Goal: Information Seeking & Learning: Learn about a topic

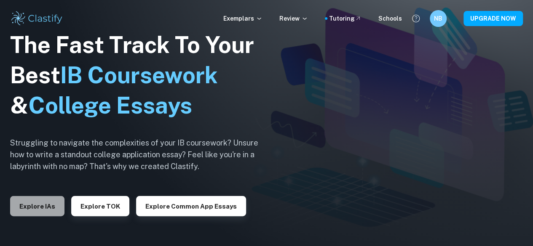
click at [44, 212] on button "Explore IAs" at bounding box center [37, 206] width 54 height 20
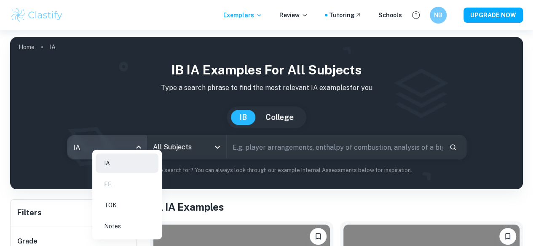
click at [123, 151] on body "We value your privacy We use cookies to enhance your browsing experience, serve…" at bounding box center [266, 153] width 533 height 246
click at [122, 186] on li "EE" at bounding box center [127, 184] width 63 height 19
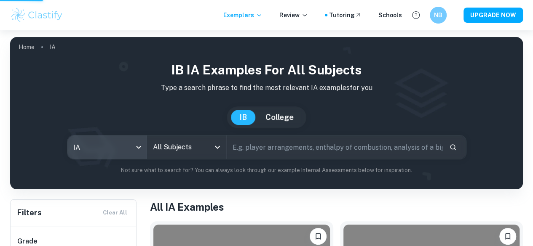
click at [209, 153] on div at bounding box center [266, 123] width 533 height 246
type input "ee"
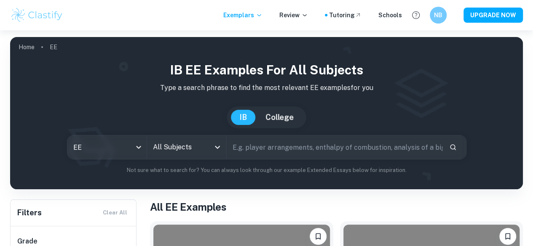
click at [219, 153] on div at bounding box center [216, 148] width 11 height 12
click at [276, 151] on input "text" at bounding box center [335, 148] width 216 height 24
type input "coastline"
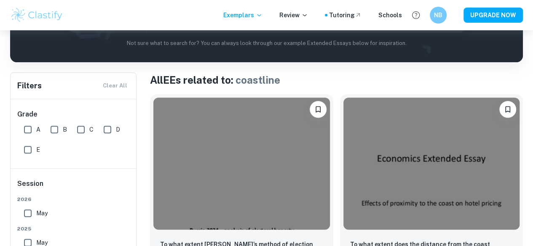
scroll to position [11, 0]
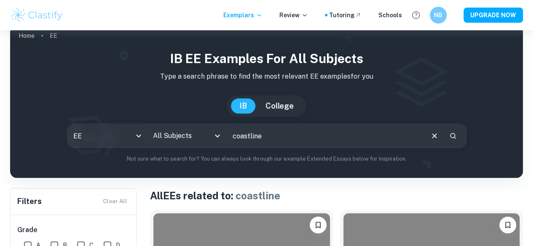
click at [220, 138] on icon "Open" at bounding box center [217, 136] width 5 height 3
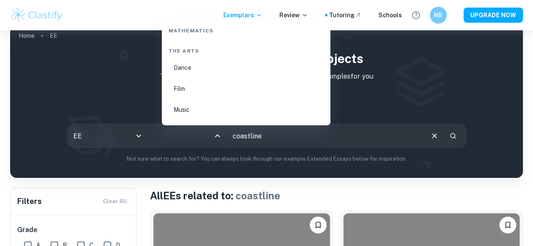
scroll to position [1377, 0]
click at [184, 62] on li "Maths" at bounding box center [246, 64] width 162 height 19
type input "Maths"
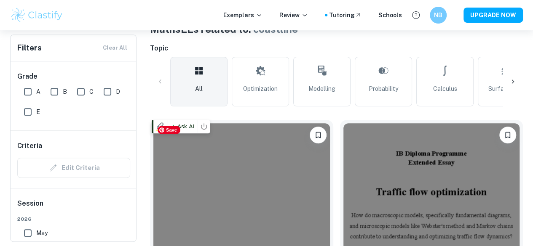
scroll to position [235, 0]
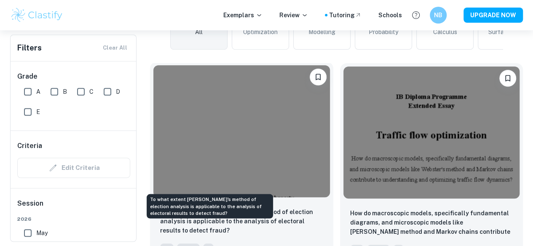
click at [190, 208] on p "To what extent Shpilkin’s method of election analysis is applicable to the anal…" at bounding box center [241, 222] width 163 height 28
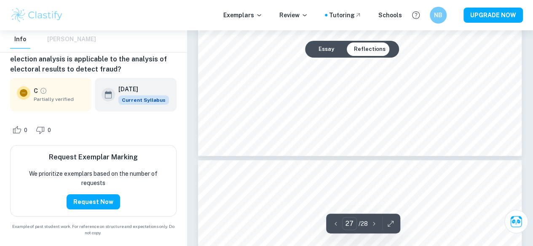
scroll to position [12733, 0]
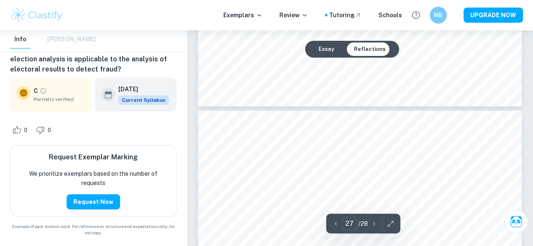
type input "28"
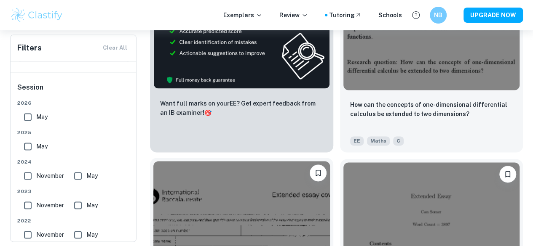
scroll to position [549, 0]
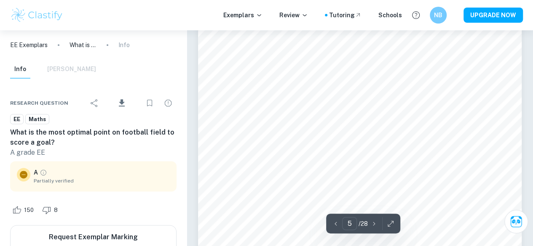
scroll to position [2068, 0]
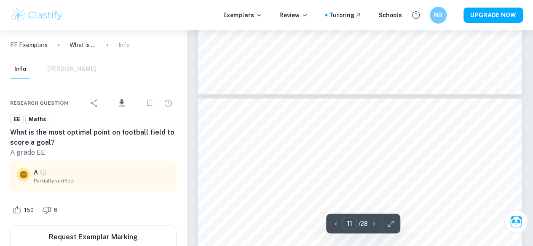
type input "12"
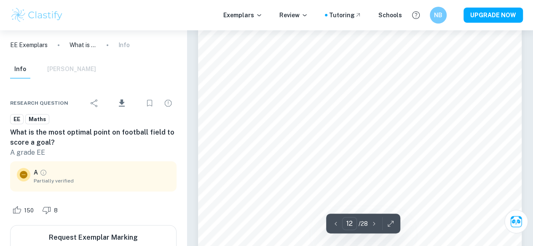
scroll to position [5443, 0]
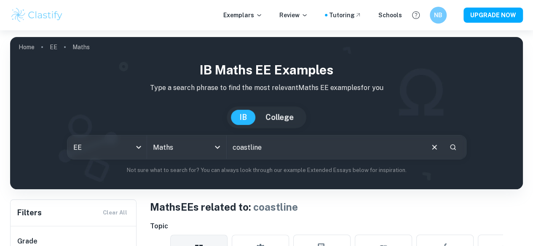
click at [286, 155] on input "coastline" at bounding box center [325, 148] width 196 height 24
type input "coastline paradox"
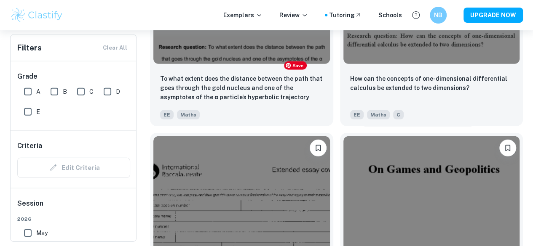
scroll to position [1303, 0]
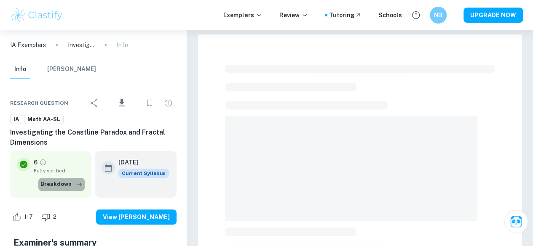
click at [64, 182] on button "Breakdown" at bounding box center [61, 184] width 46 height 13
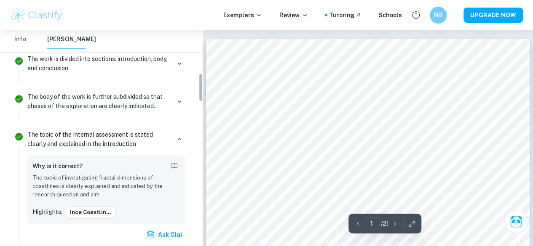
scroll to position [437, 0]
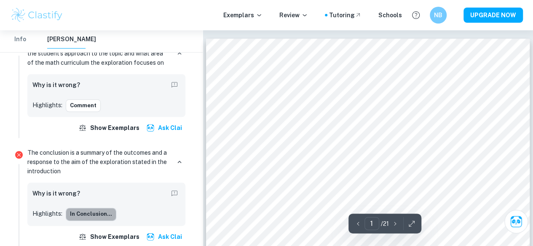
click at [105, 211] on button "In conclusion..." at bounding box center [91, 214] width 51 height 13
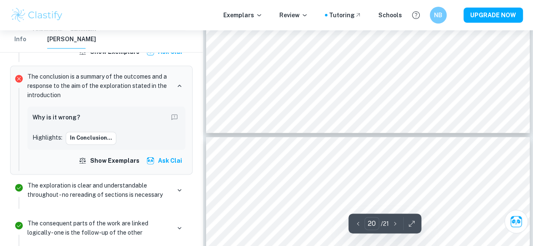
scroll to position [8153, 0]
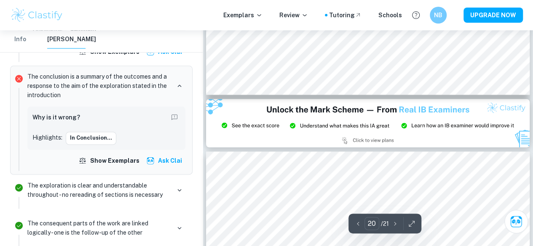
type input "21"
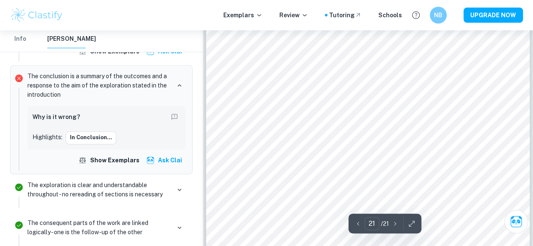
scroll to position [8933, 0]
